Goal: Task Accomplishment & Management: Complete application form

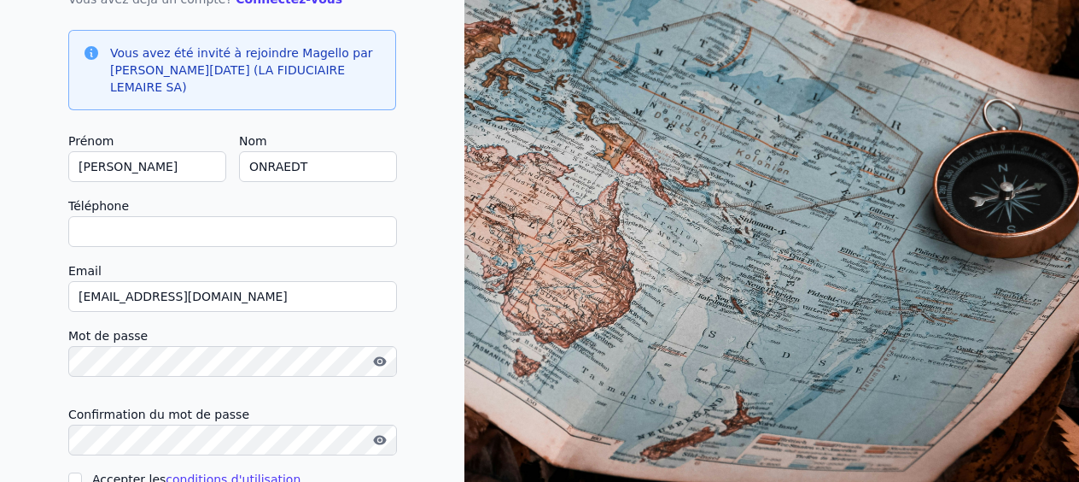
scroll to position [171, 0]
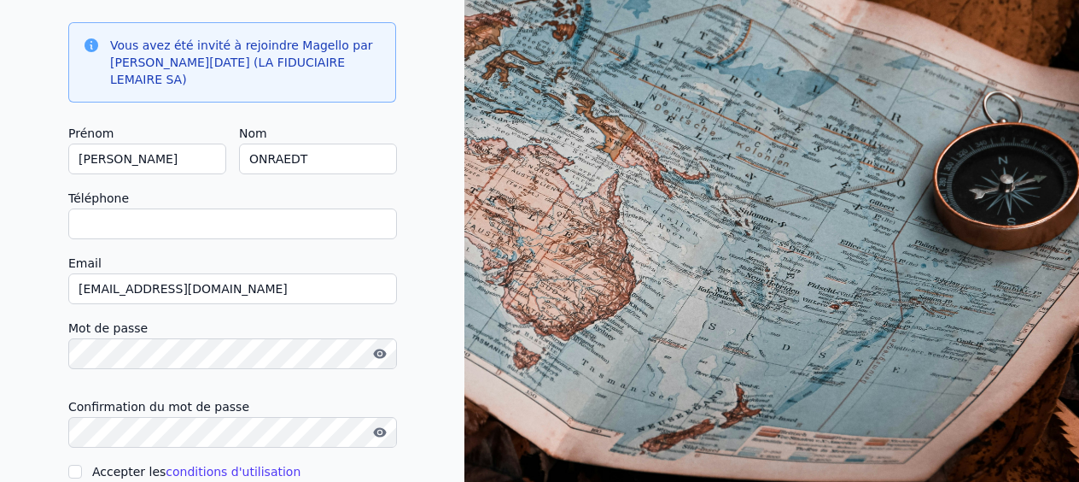
click at [106, 208] on input "Téléphone" at bounding box center [232, 223] width 329 height 31
type input "[PHONE_NUMBER]"
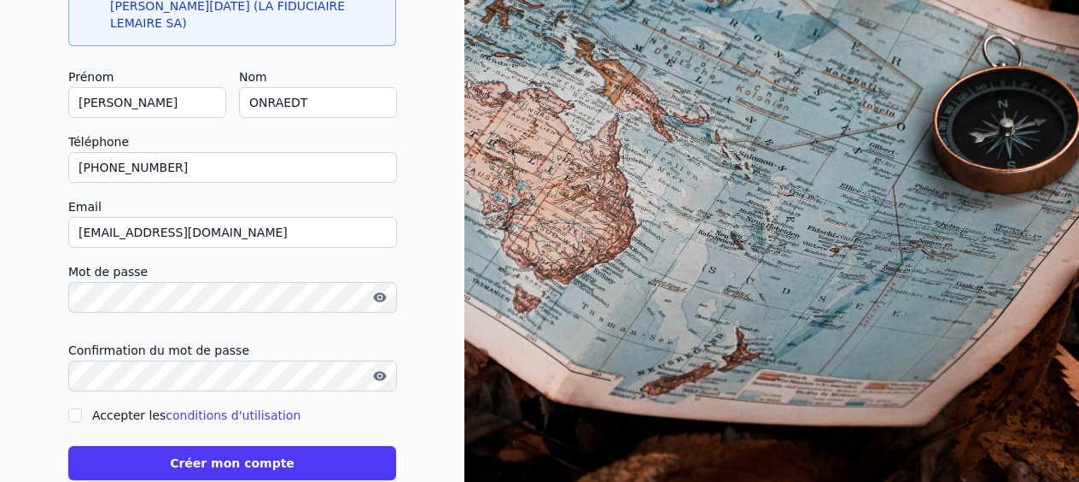
scroll to position [248, 0]
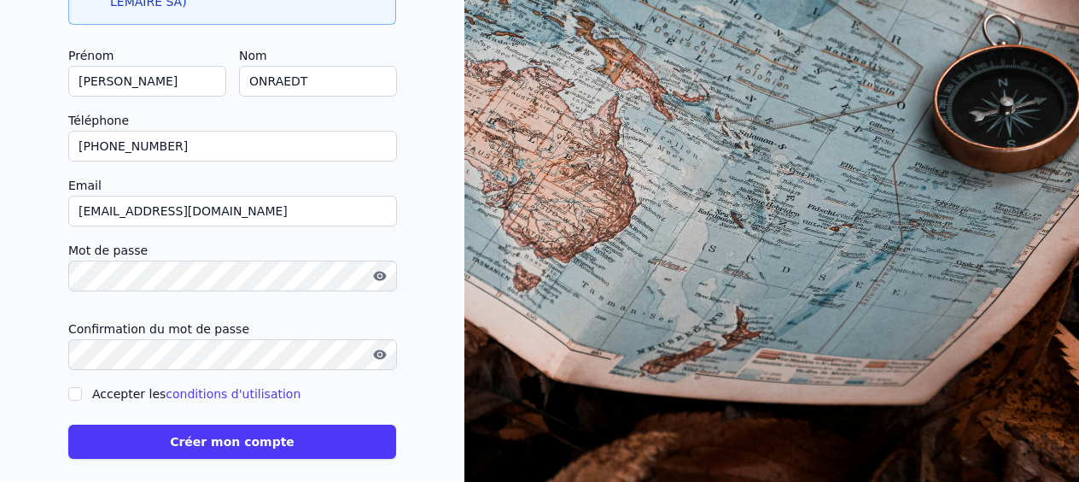
click at [38, 335] on div "Créez votre compte Vous avez déjà un compte? Connectez-vous Vous avez été invit…" at bounding box center [232, 126] width 464 height 748
click at [67, 374] on div "Créez votre compte Vous avez déjà un compte? Connectez-vous Vous avez été invit…" at bounding box center [232, 126] width 464 height 748
click at [71, 387] on input "Accepter les conditions d'utilisation" at bounding box center [75, 394] width 14 height 14
checkbox input "true"
click at [227, 424] on button "Créer mon compte" at bounding box center [232, 441] width 328 height 34
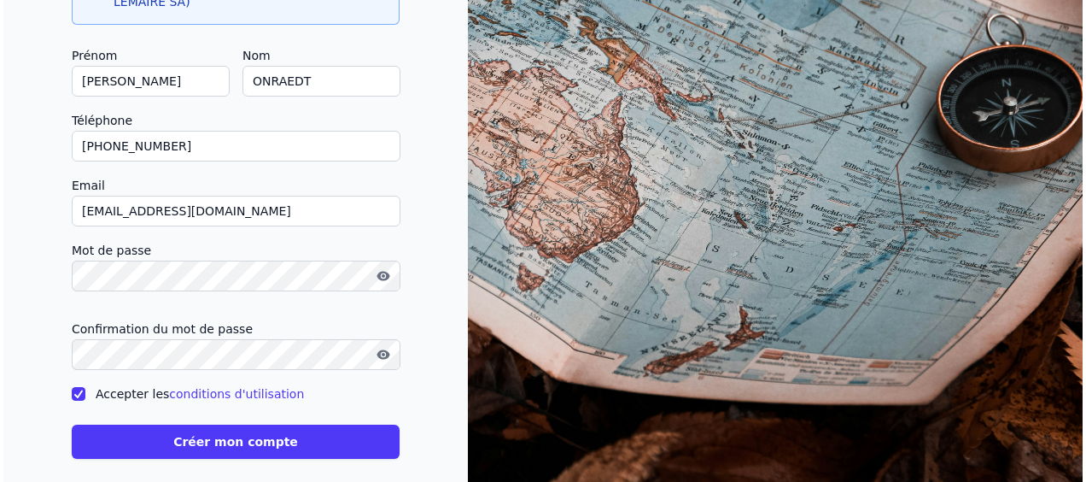
scroll to position [0, 0]
